Goal: Transaction & Acquisition: Purchase product/service

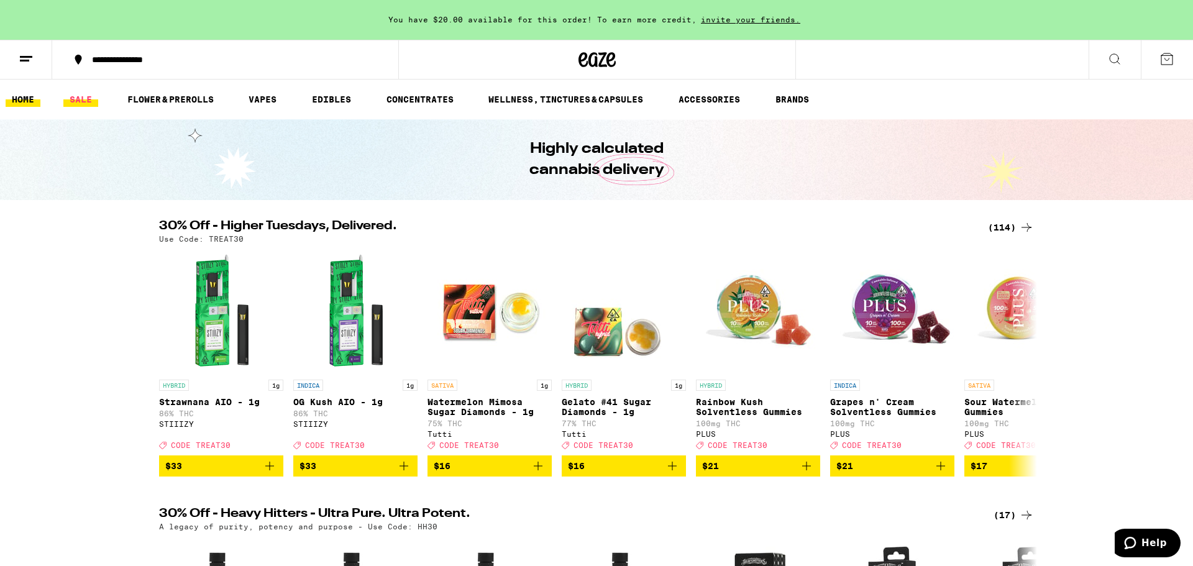
click at [79, 101] on link "SALE" at bounding box center [80, 99] width 35 height 15
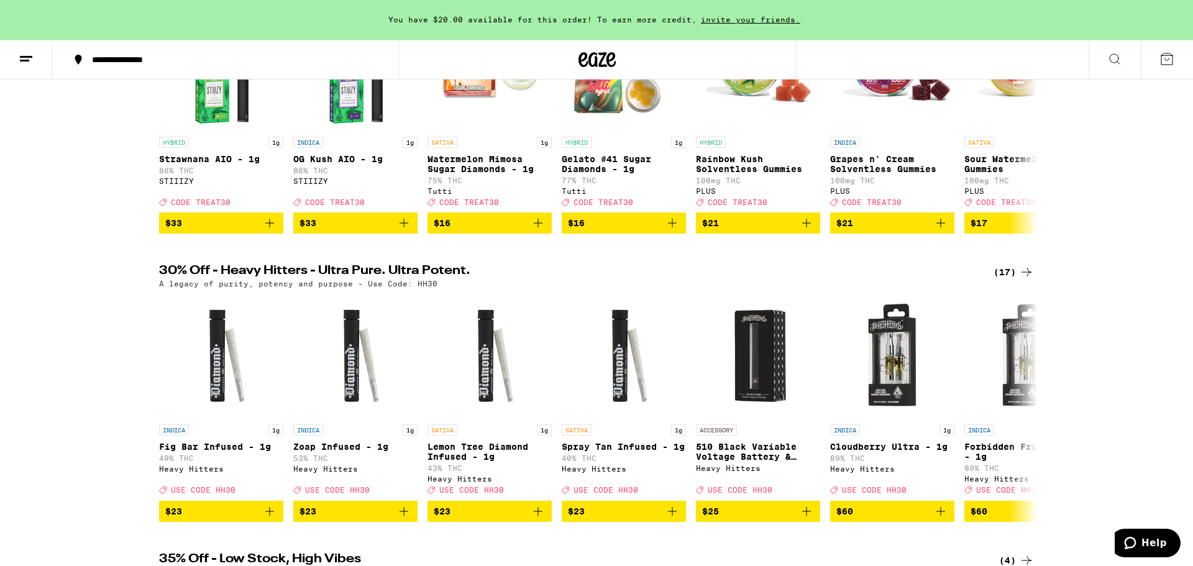
scroll to position [97, 0]
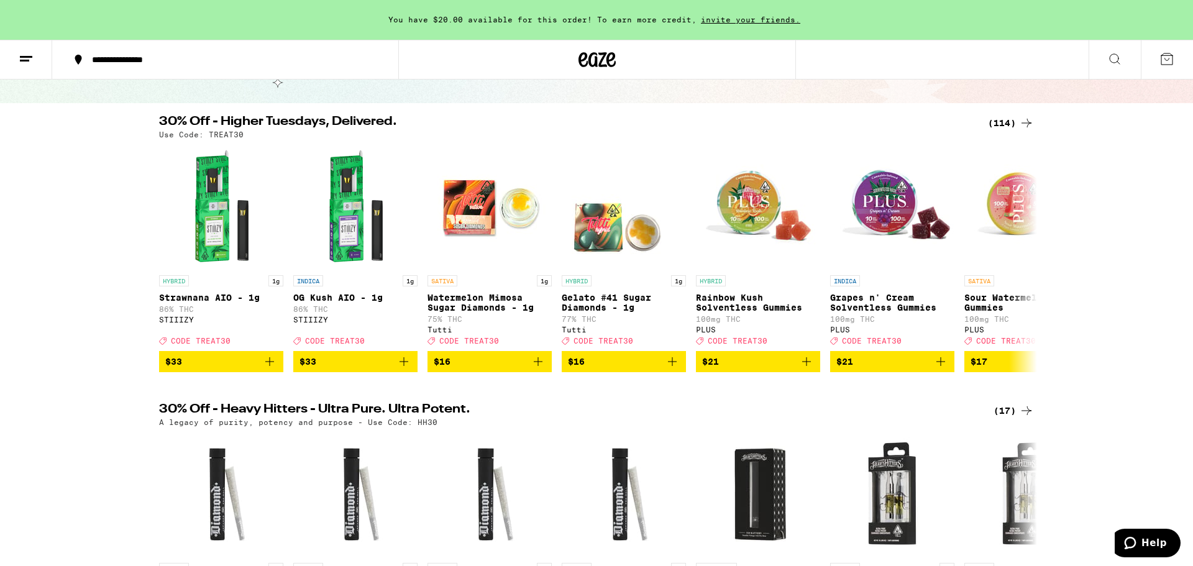
click at [1007, 126] on div "(114)" at bounding box center [1011, 123] width 46 height 15
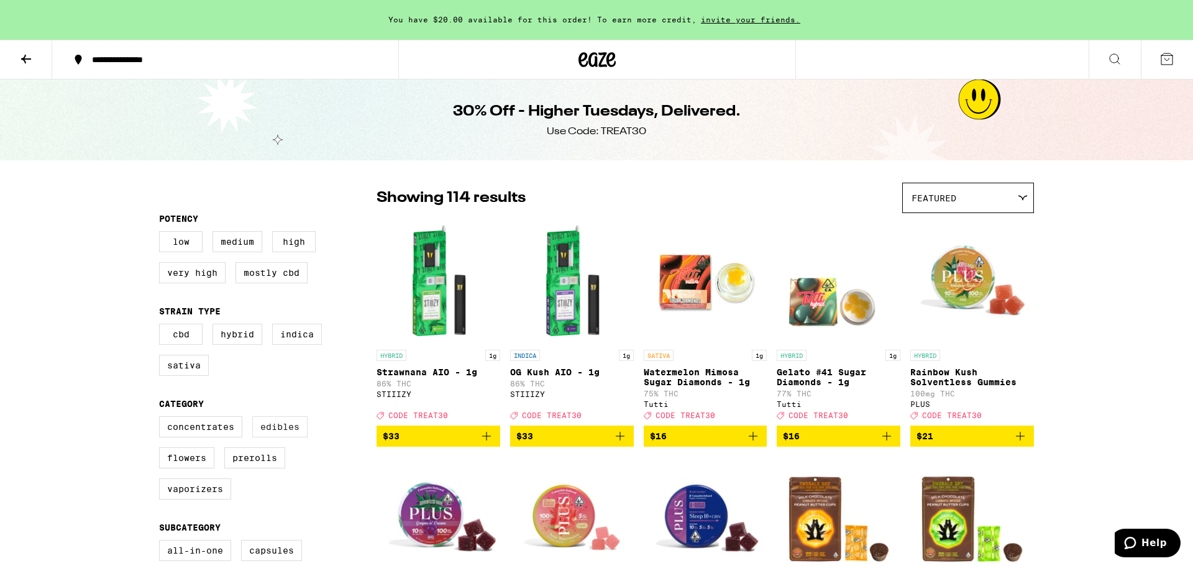
click at [302, 431] on label "Edibles" at bounding box center [279, 426] width 55 height 21
click at [162, 419] on input "Edibles" at bounding box center [162, 418] width 1 height 1
checkbox input "true"
